Goal: Browse casually: Explore the website without a specific task or goal

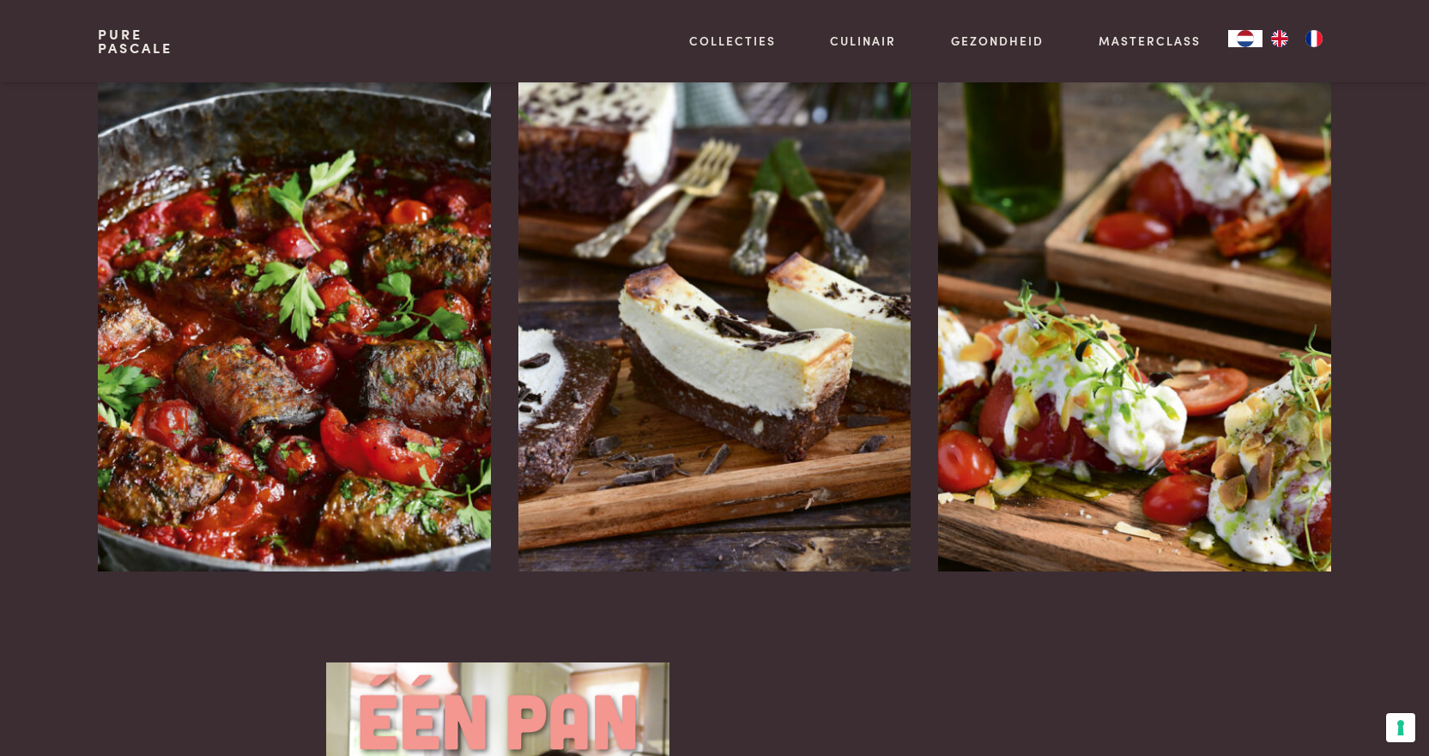
scroll to position [2232, 0]
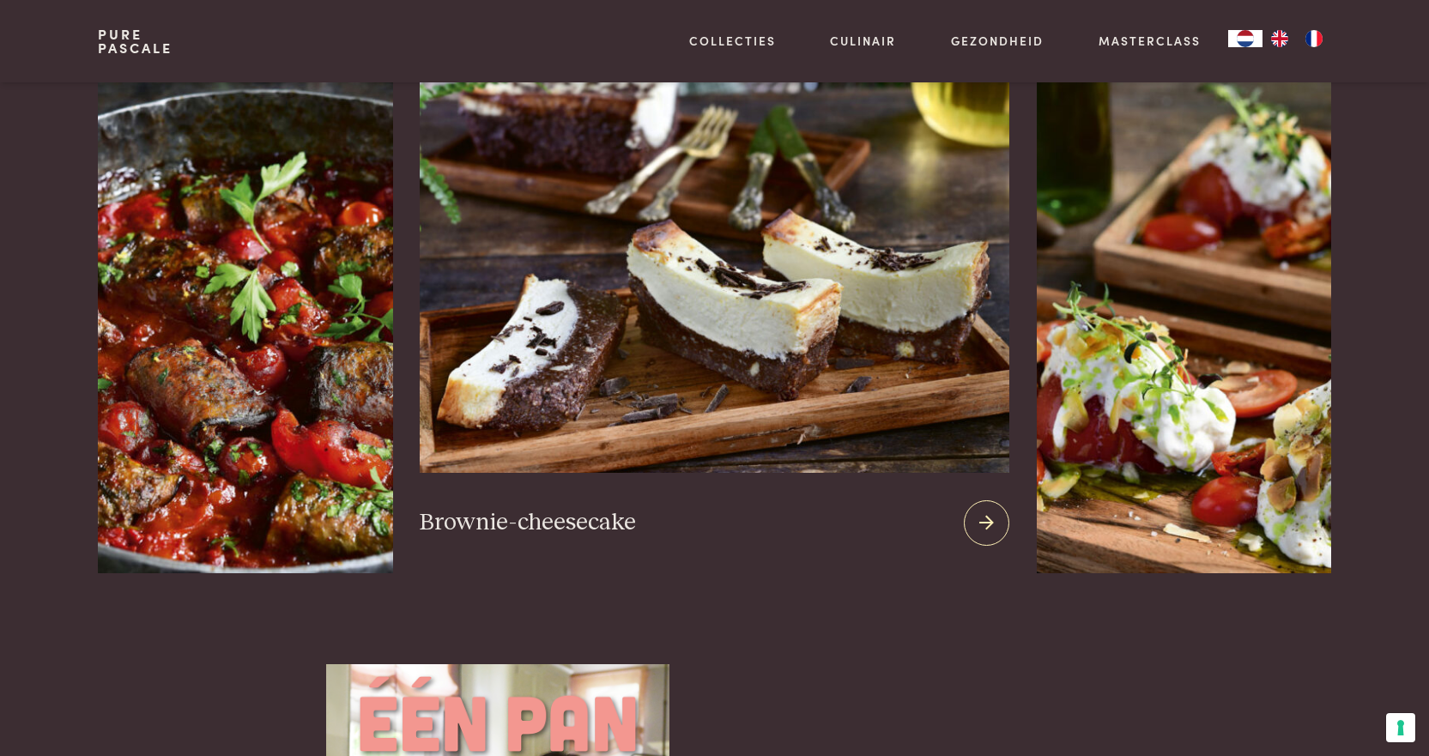
click at [636, 344] on img at bounding box center [714, 265] width 589 height 415
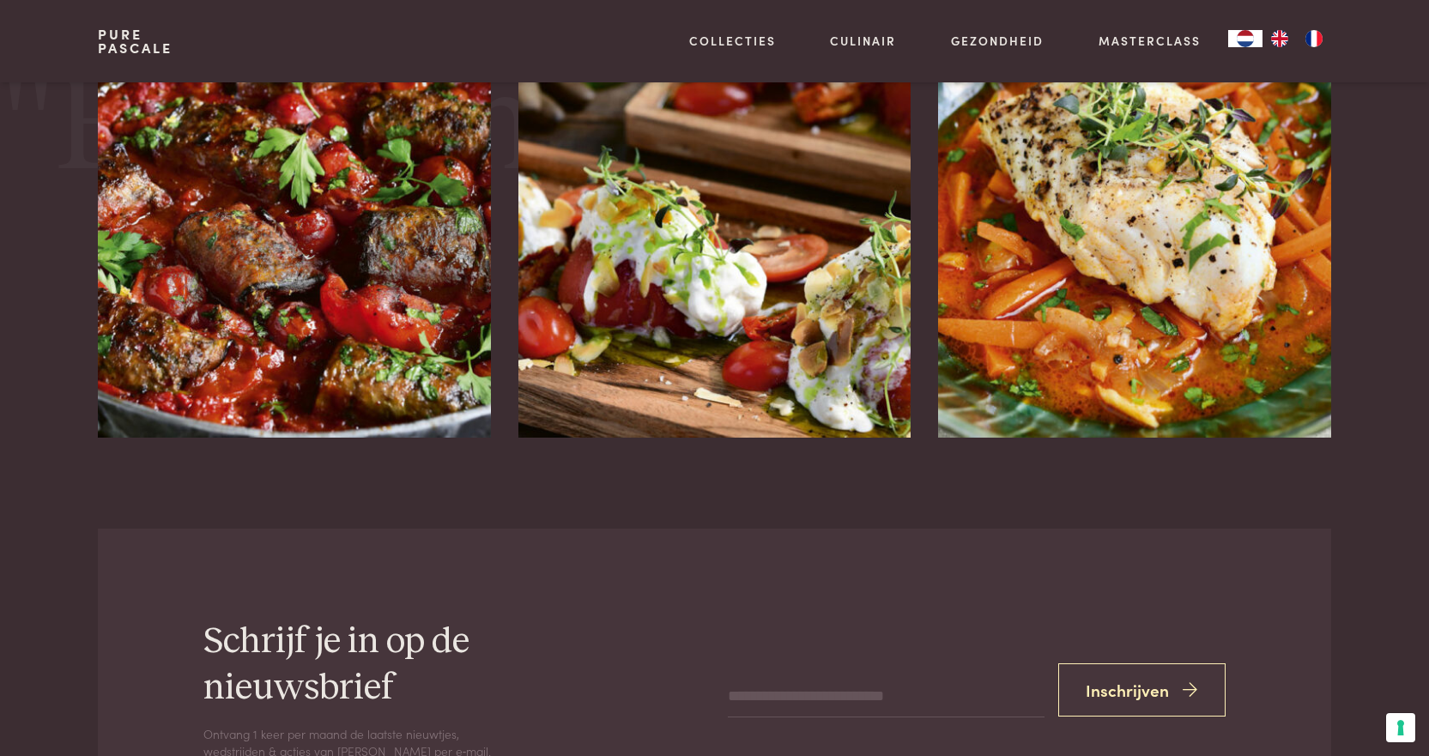
scroll to position [3091, 0]
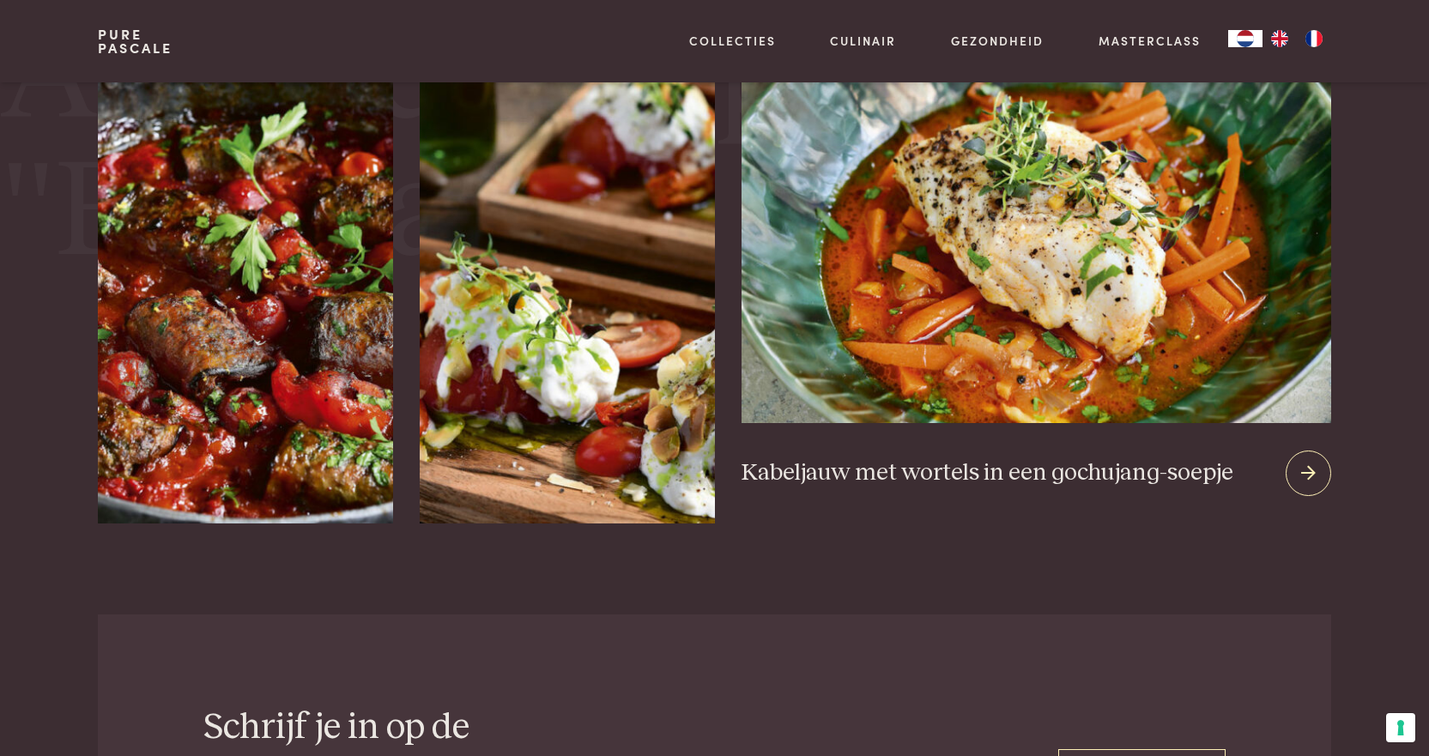
click at [1041, 312] on img at bounding box center [1036, 216] width 589 height 415
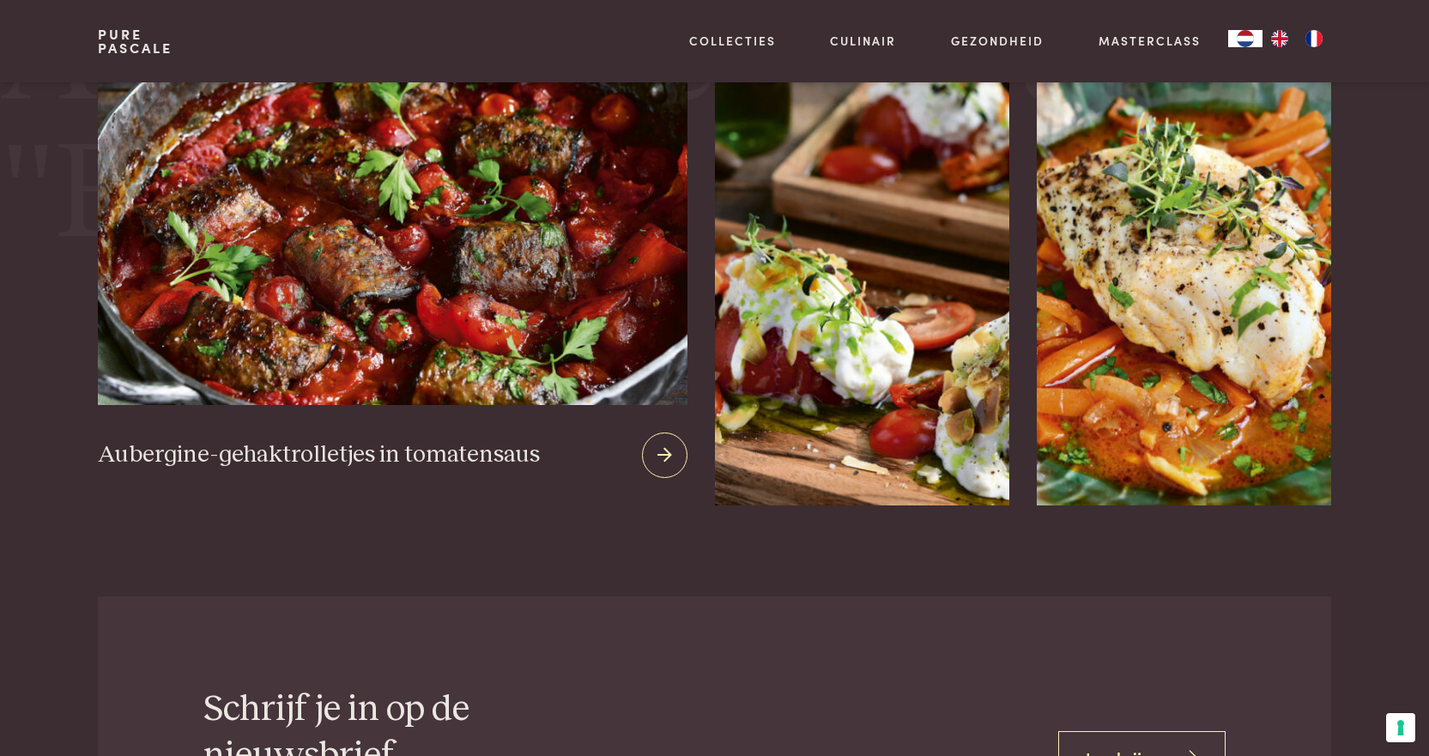
scroll to position [3110, 0]
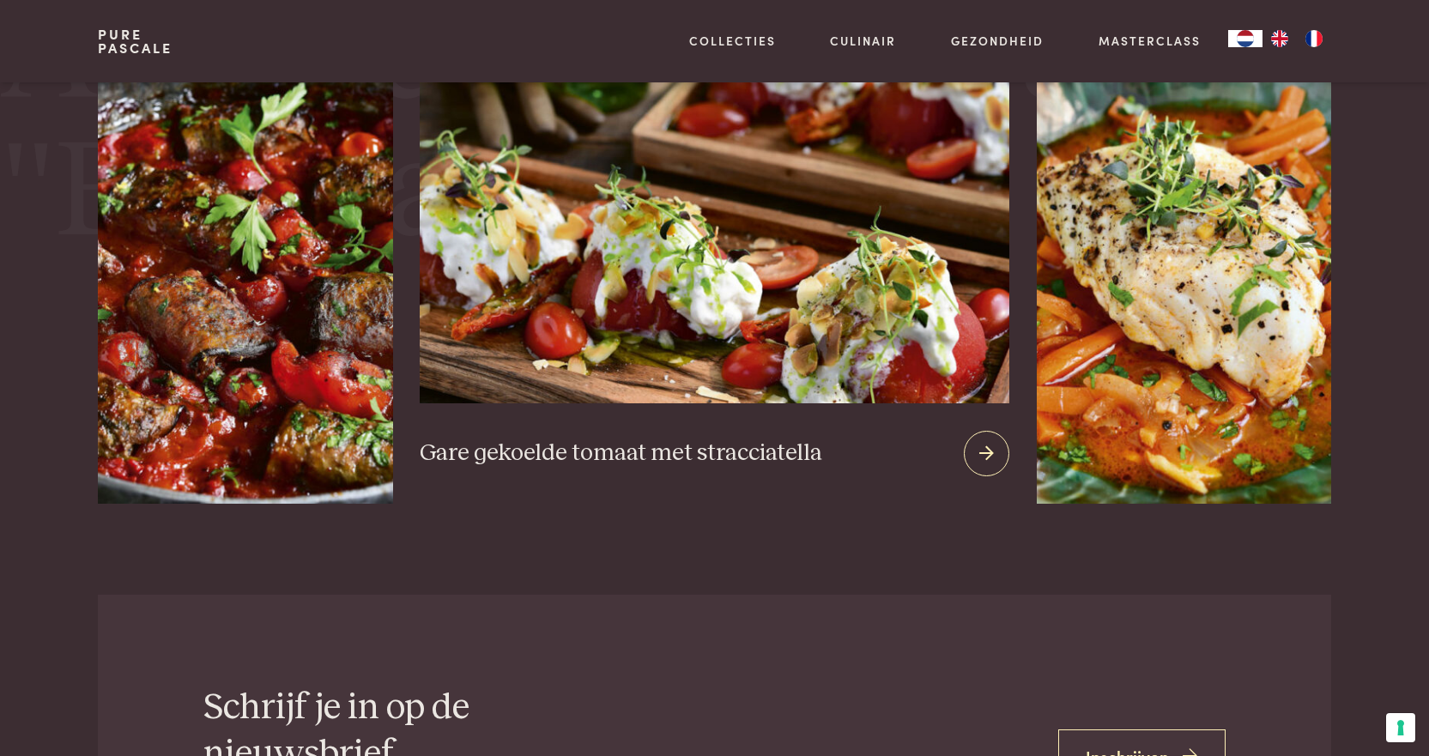
click at [741, 361] on img at bounding box center [714, 196] width 589 height 415
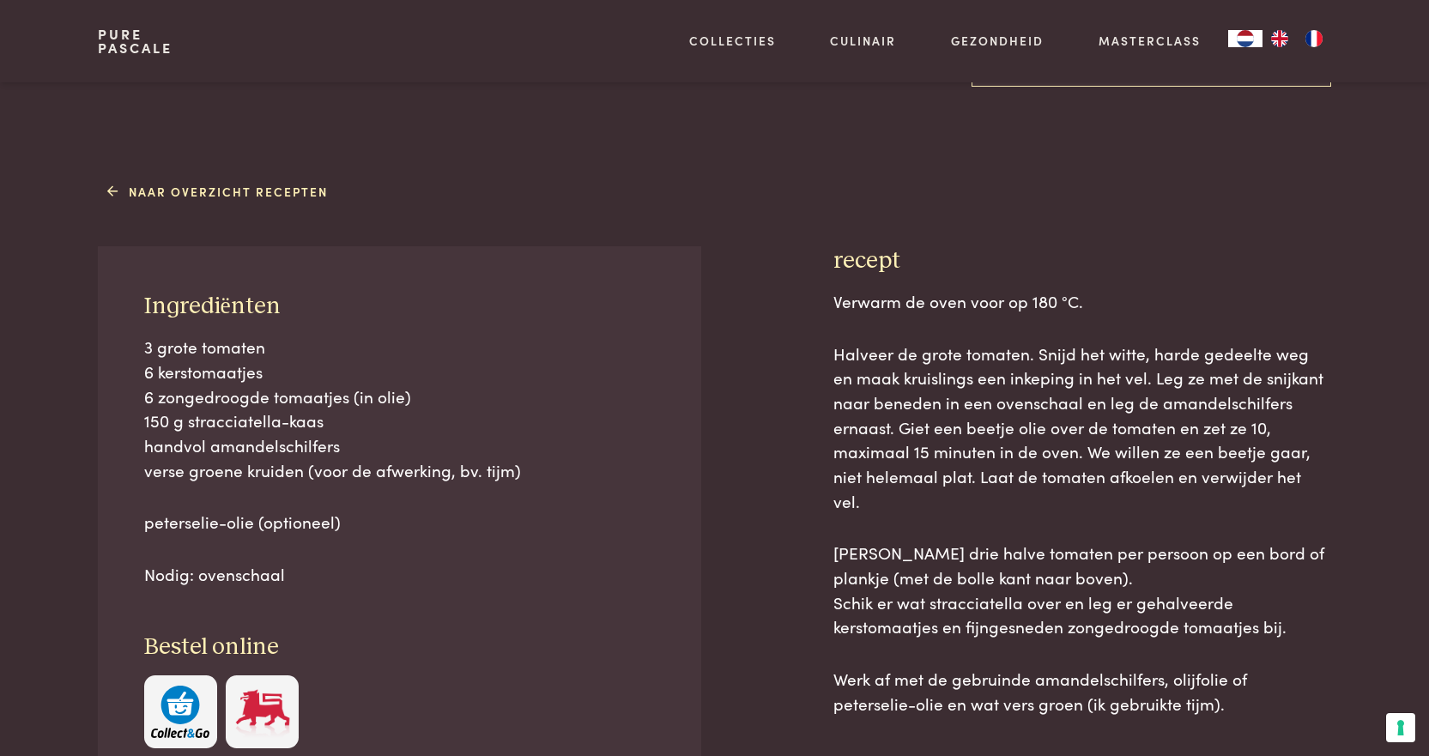
scroll to position [601, 0]
